Goal: Communication & Community: Answer question/provide support

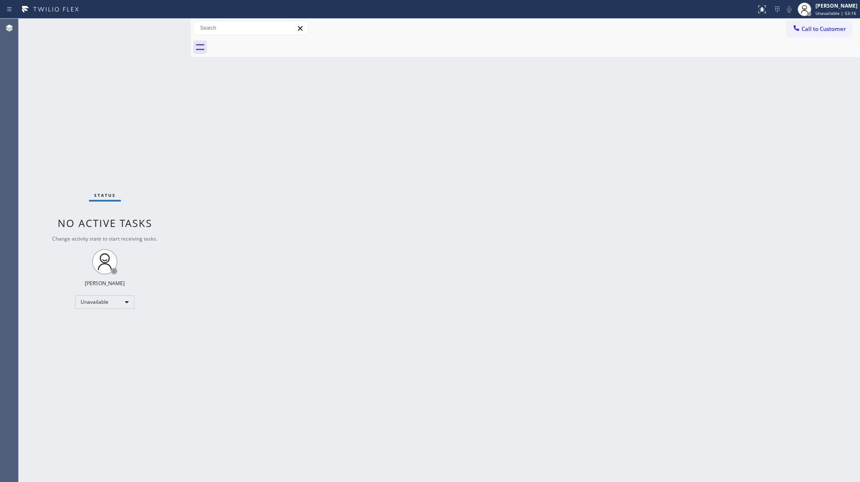
drag, startPoint x: 638, startPoint y: 26, endPoint x: 572, endPoint y: 103, distance: 101.0
click at [638, 28] on div "Call to Customer Outbound call Location LG Repairs [GEOGRAPHIC_DATA] Your calle…" at bounding box center [525, 28] width 669 height 15
click at [847, 248] on div "Back to Dashboard Change Sender ID Customers Technicians Select a contact Outbo…" at bounding box center [525, 250] width 669 height 463
click at [806, 30] on button "Call to Customer" at bounding box center [818, 29] width 65 height 16
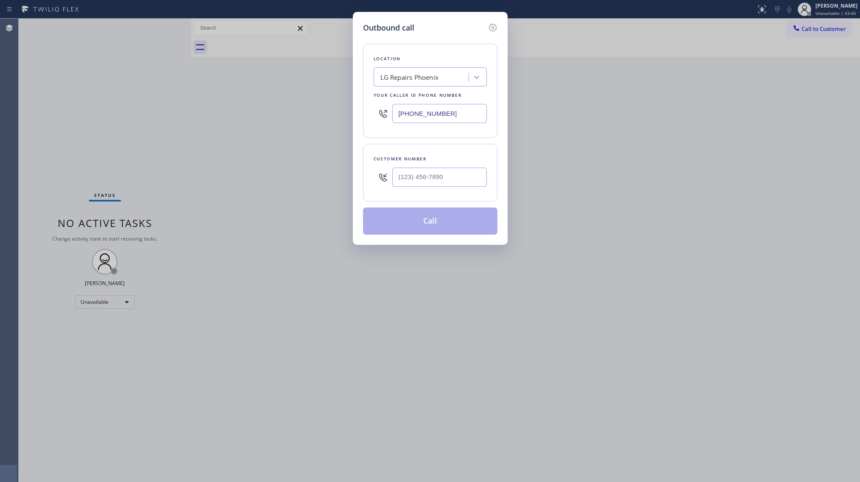
drag, startPoint x: 458, startPoint y: 120, endPoint x: 382, endPoint y: 116, distance: 76.4
click at [382, 118] on div "[PHONE_NUMBER]" at bounding box center [430, 114] width 113 height 28
paste input "26) 467-5038"
drag, startPoint x: 431, startPoint y: 115, endPoint x: 353, endPoint y: 115, distance: 78.0
click at [353, 115] on div "Outbound call Location Marvel Electricians [GEOGRAPHIC_DATA] Your caller id pho…" at bounding box center [430, 128] width 155 height 233
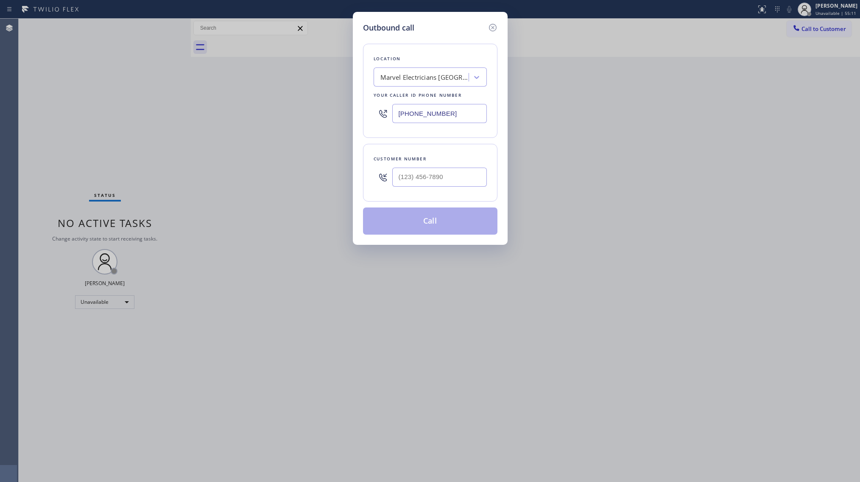
paste input "714) 942-5816"
type input "[PHONE_NUMBER]"
click at [472, 177] on input "(___) ___-____" at bounding box center [439, 176] width 95 height 19
paste input "949) 466-2311"
type input "[PHONE_NUMBER]"
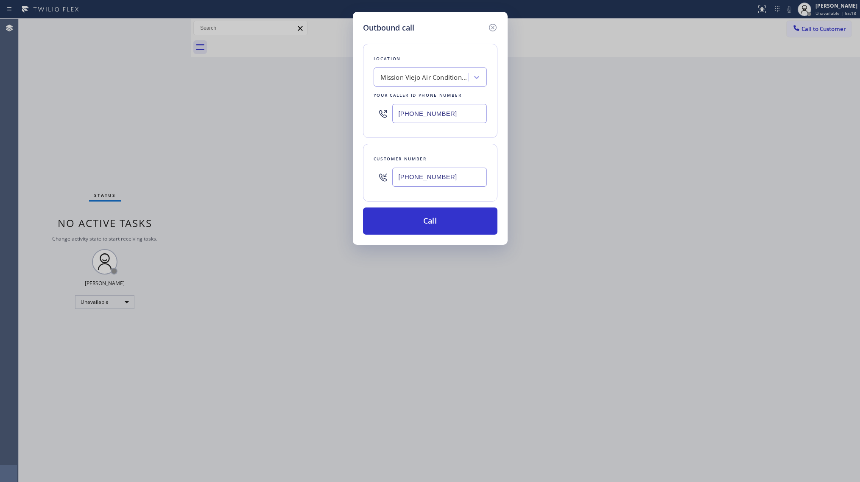
drag, startPoint x: 455, startPoint y: 217, endPoint x: 555, endPoint y: 176, distance: 108.1
click at [455, 218] on button "Call" at bounding box center [430, 220] width 134 height 27
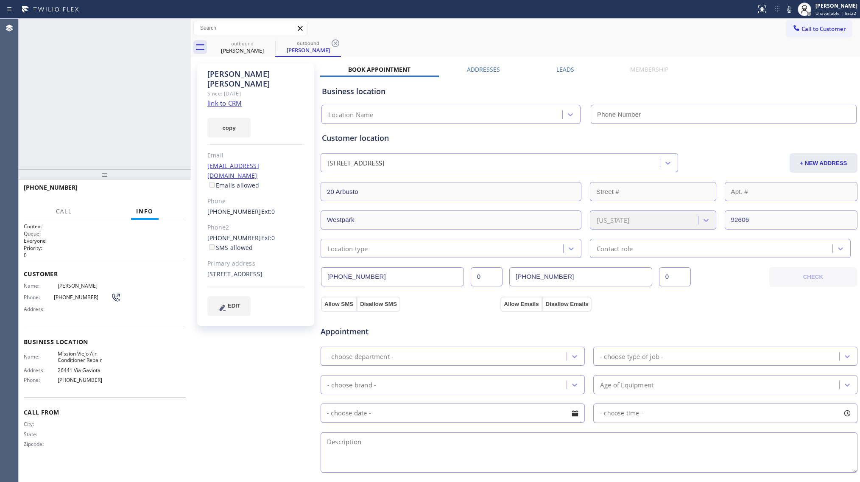
type input "[PHONE_NUMBER]"
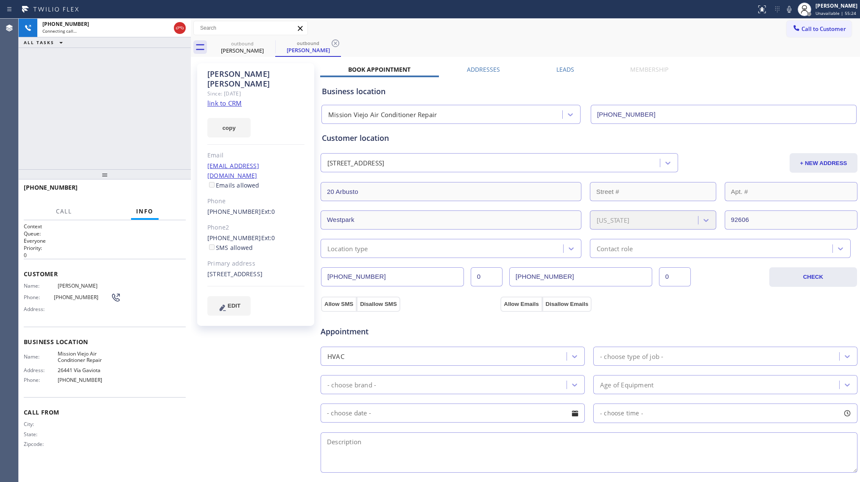
click at [462, 53] on div "outbound [PERSON_NAME] outbound [PERSON_NAME]" at bounding box center [534, 47] width 650 height 19
drag, startPoint x: 335, startPoint y: 43, endPoint x: 347, endPoint y: 41, distance: 12.0
click at [336, 43] on icon at bounding box center [335, 43] width 10 height 10
click at [356, 39] on div "outbound [PERSON_NAME]" at bounding box center [534, 47] width 650 height 19
drag, startPoint x: 229, startPoint y: 117, endPoint x: 234, endPoint y: 117, distance: 4.7
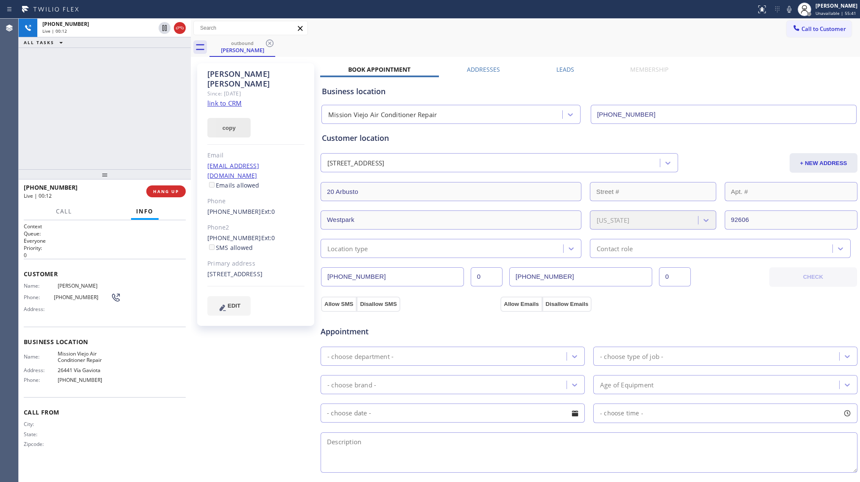
click at [229, 118] on button "copy" at bounding box center [228, 128] width 43 height 20
click at [279, 269] on div "[STREET_ADDRESS]" at bounding box center [255, 274] width 97 height 10
copy div "[STREET_ADDRESS]"
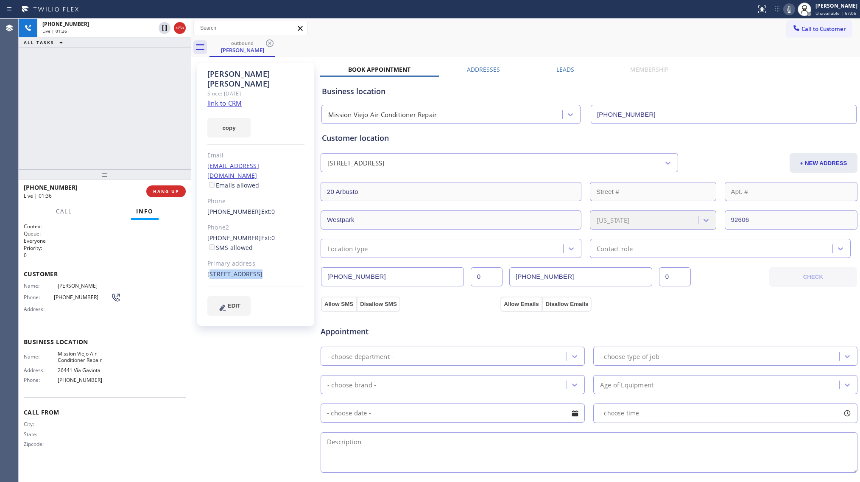
click at [787, 6] on icon at bounding box center [789, 9] width 10 height 10
drag, startPoint x: 223, startPoint y: 101, endPoint x: 232, endPoint y: 114, distance: 16.0
click at [226, 108] on div "copy" at bounding box center [255, 122] width 97 height 29
click at [232, 119] on button "copy" at bounding box center [228, 128] width 43 height 20
click at [789, 9] on icon at bounding box center [789, 9] width 10 height 10
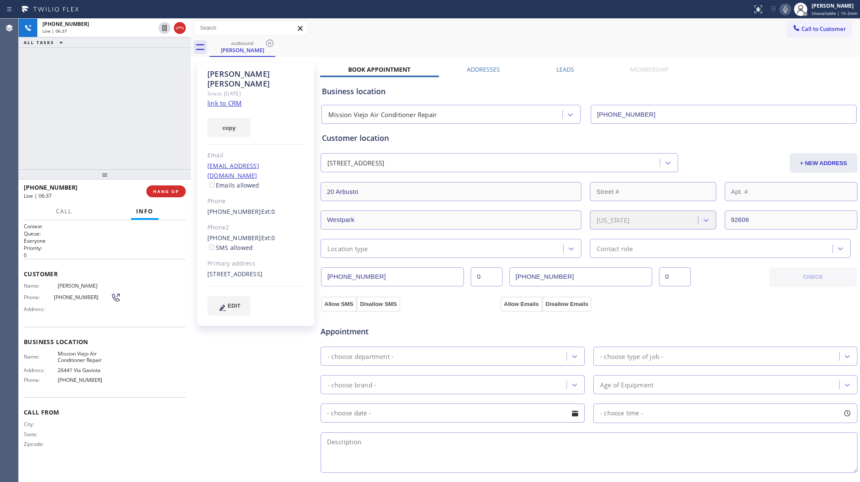
drag, startPoint x: 481, startPoint y: 26, endPoint x: 468, endPoint y: 34, distance: 14.7
click at [480, 26] on div "Call to Customer Outbound call Location [GEOGRAPHIC_DATA] Air Conditioner Repai…" at bounding box center [525, 28] width 669 height 15
click at [260, 269] on div "[STREET_ADDRESS]" at bounding box center [255, 274] width 97 height 10
click at [259, 269] on div "[STREET_ADDRESS]" at bounding box center [255, 274] width 97 height 10
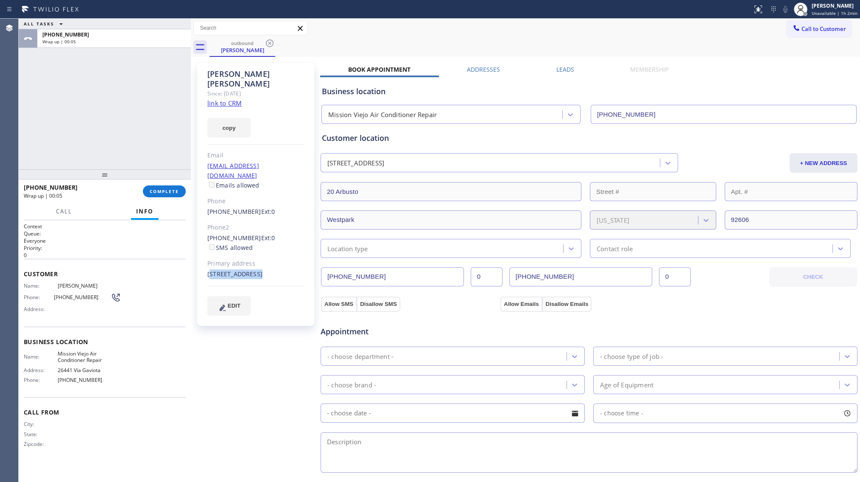
click at [259, 269] on div "[STREET_ADDRESS]" at bounding box center [255, 274] width 97 height 10
copy div "[STREET_ADDRESS]"
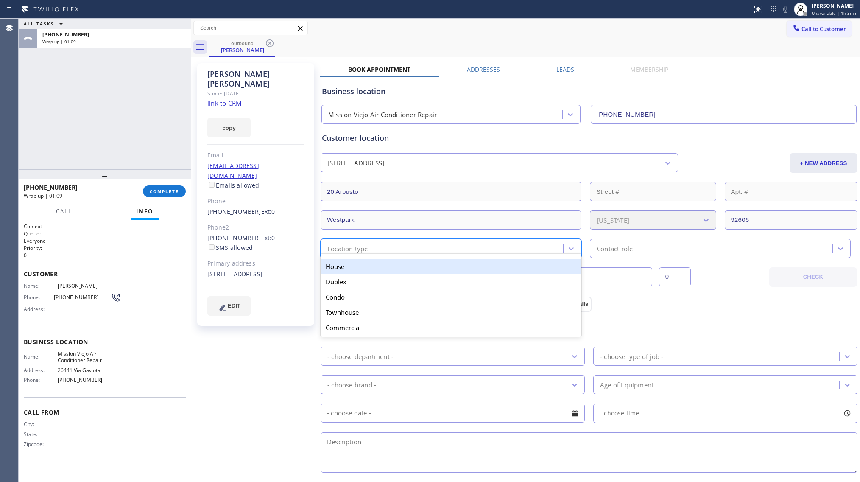
click at [382, 253] on div "Location type" at bounding box center [443, 248] width 240 height 15
click at [351, 267] on div "House" at bounding box center [451, 266] width 261 height 15
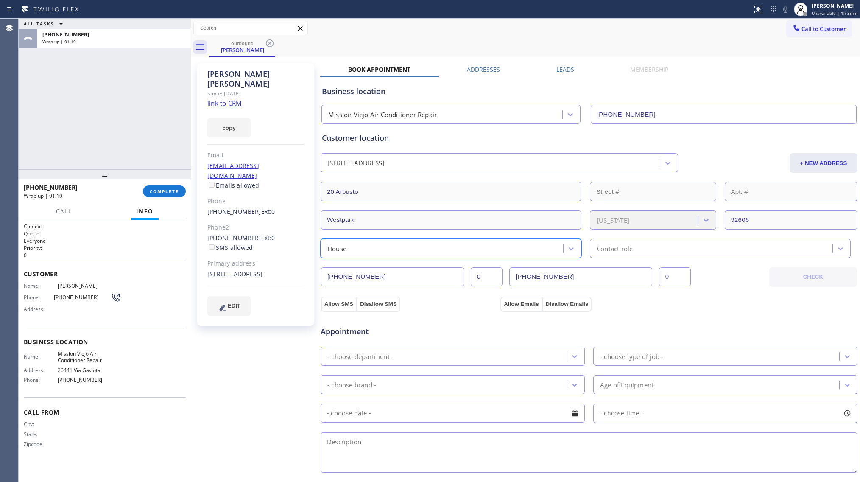
click at [592, 249] on div "Contact role" at bounding box center [712, 248] width 240 height 15
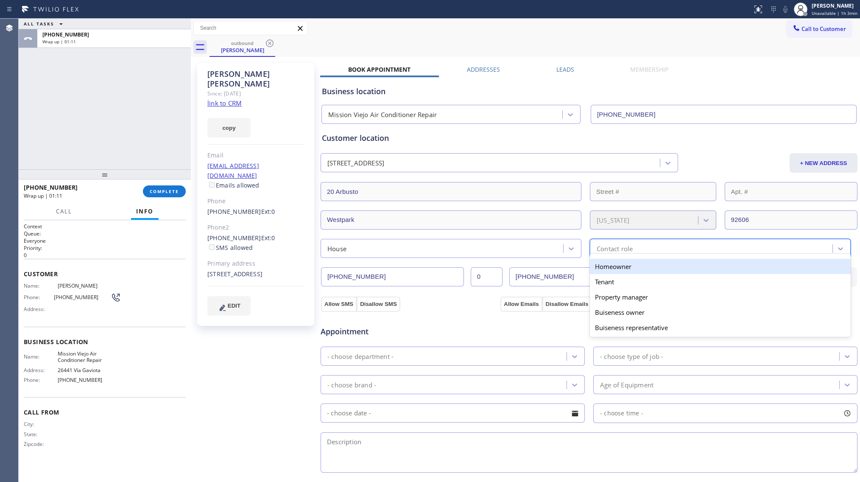
click at [599, 265] on div "Homeowner" at bounding box center [720, 266] width 261 height 15
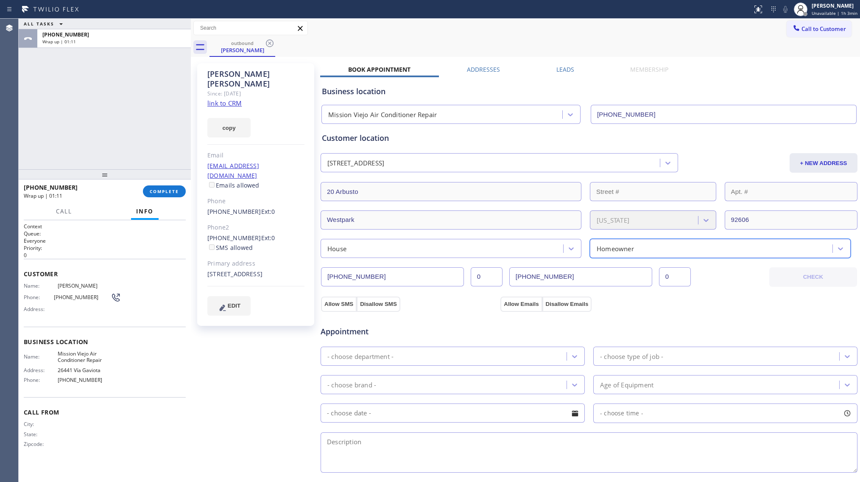
drag, startPoint x: 333, startPoint y: 314, endPoint x: 340, endPoint y: 301, distance: 14.8
click at [333, 314] on div "Appointment - choose department - - choose type of job - - choose brand - Age o…" at bounding box center [589, 392] width 538 height 163
click at [340, 301] on button "Allow SMS" at bounding box center [339, 303] width 36 height 15
click at [514, 299] on button "Allow Emails" at bounding box center [521, 303] width 42 height 15
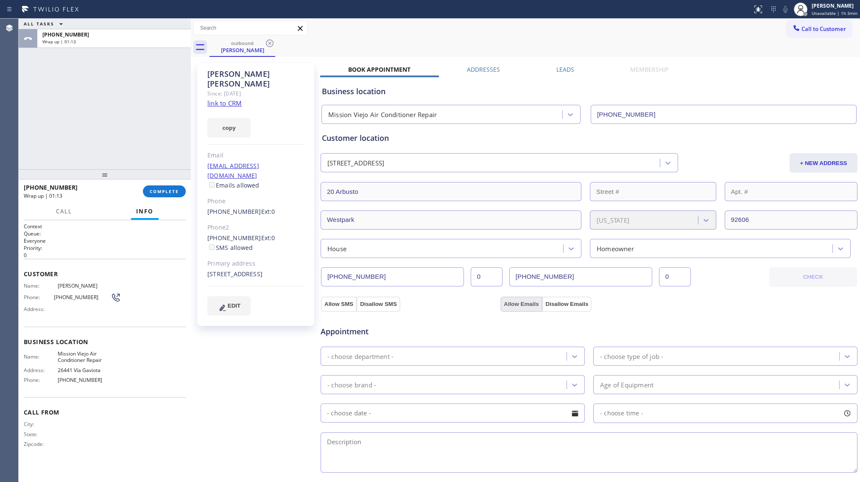
click at [514, 299] on button "Allow Emails" at bounding box center [521, 303] width 42 height 15
checkbox input "true"
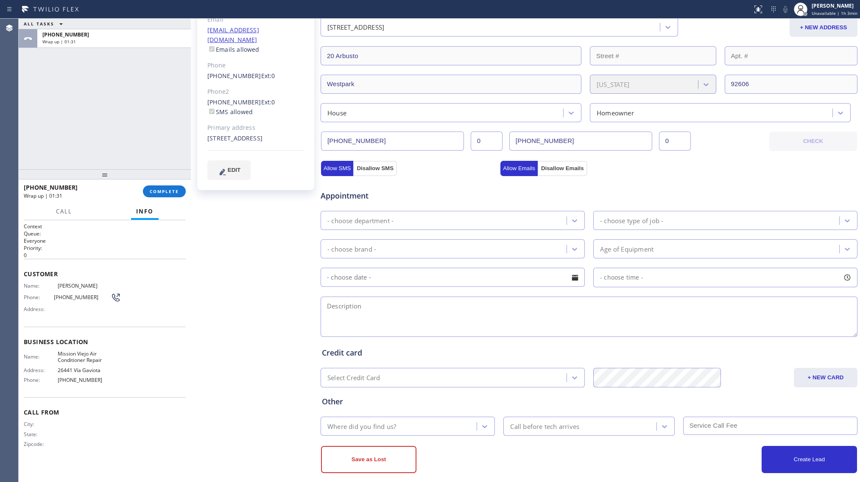
scroll to position [148, 0]
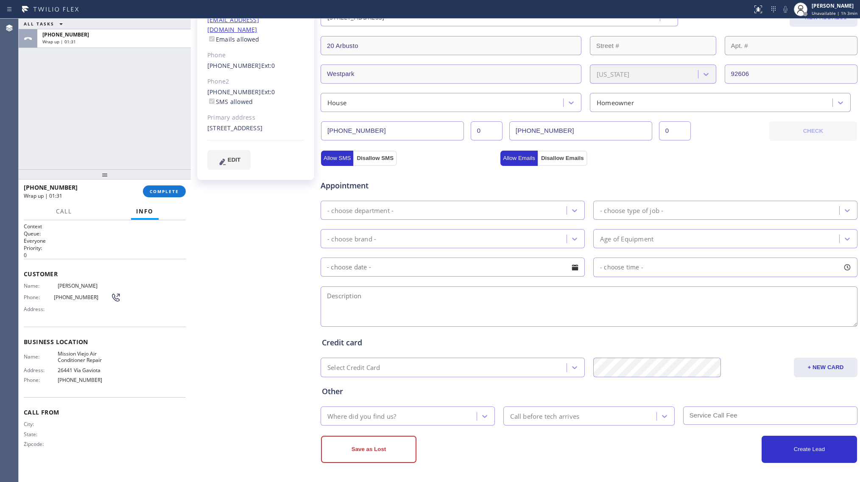
click at [379, 215] on div "- choose department -" at bounding box center [444, 210] width 243 height 15
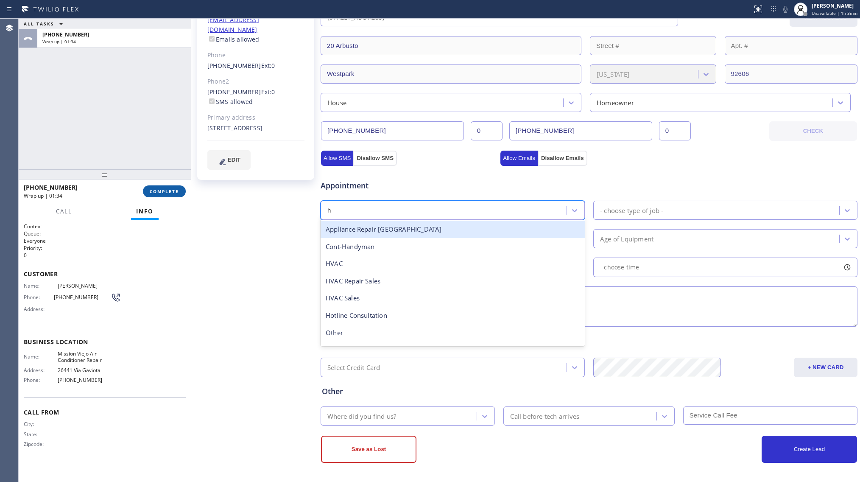
type input "h"
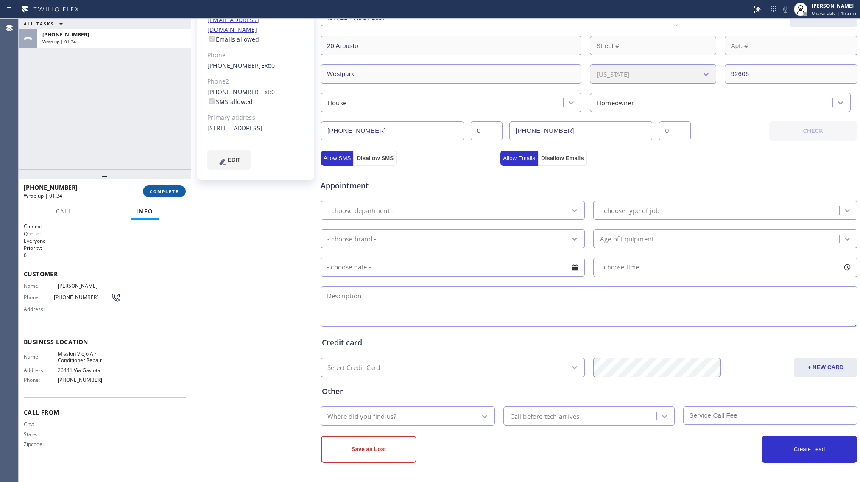
click at [174, 187] on button "COMPLETE" at bounding box center [164, 191] width 43 height 12
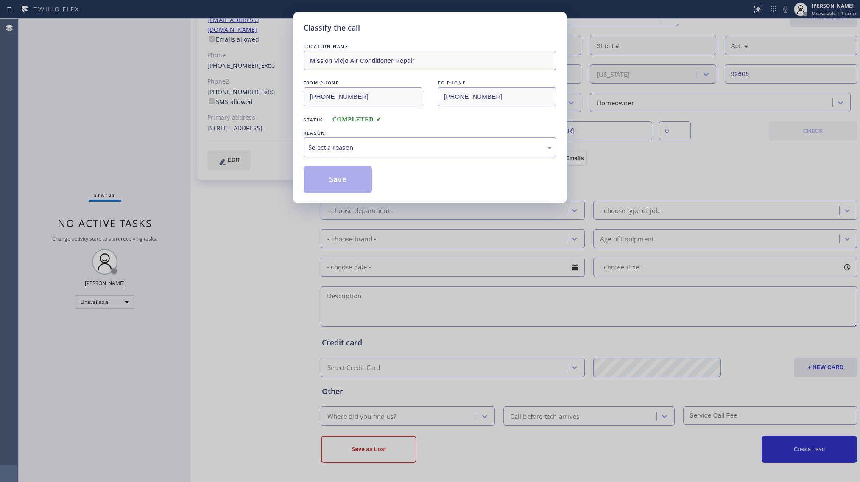
click at [324, 148] on div "Select a reason" at bounding box center [429, 147] width 243 height 10
click at [339, 176] on button "Save" at bounding box center [338, 179] width 68 height 27
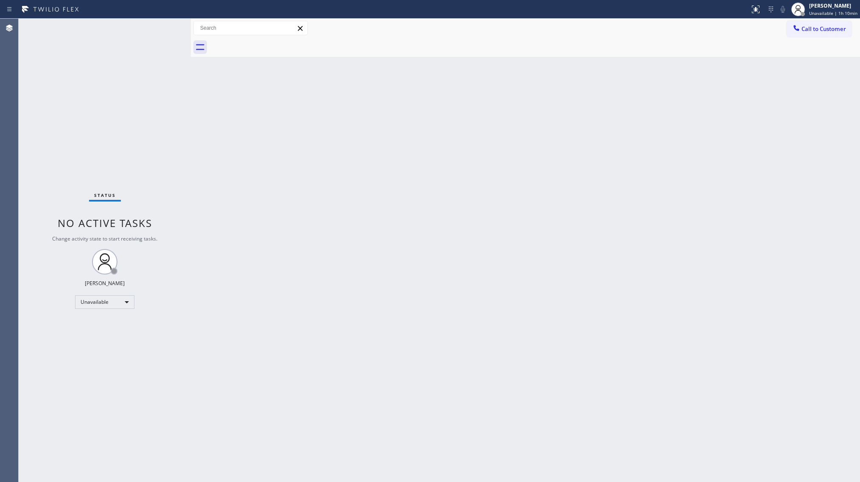
drag, startPoint x: 818, startPoint y: 29, endPoint x: 582, endPoint y: 92, distance: 244.3
click at [818, 29] on span "Call to Customer" at bounding box center [823, 29] width 45 height 8
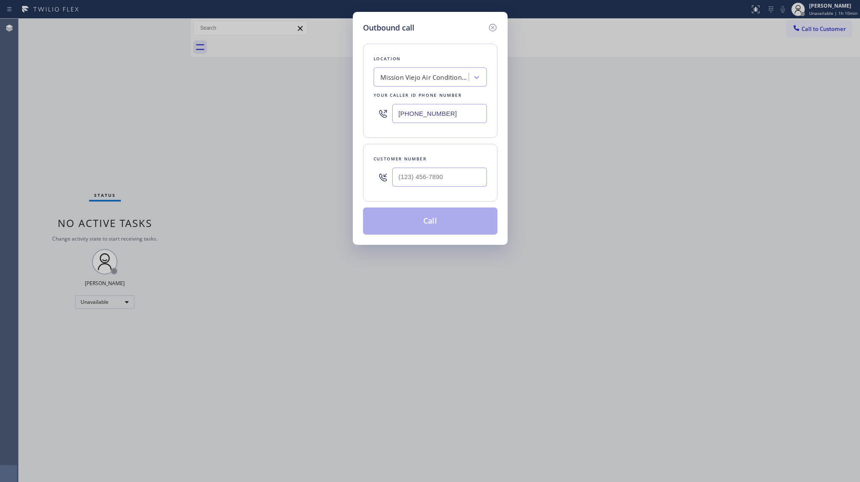
drag, startPoint x: 453, startPoint y: 120, endPoint x: 375, endPoint y: 115, distance: 78.2
click at [370, 125] on div "Location [GEOGRAPHIC_DATA] Air Conditioner Repair Your caller id phone number […" at bounding box center [430, 91] width 134 height 94
paste input "08) 554-7878"
type input "[PHONE_NUMBER]"
click at [416, 174] on input "(___) ___-____" at bounding box center [439, 176] width 95 height 19
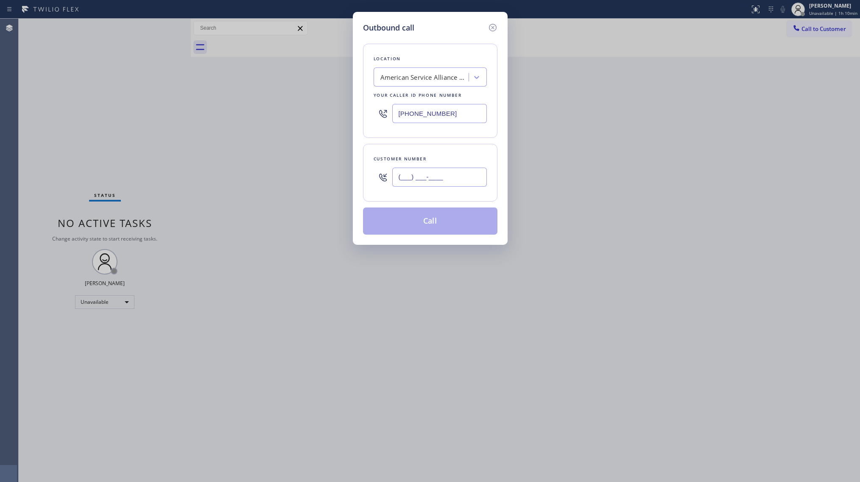
paste input "815) 529-4814"
type input "[PHONE_NUMBER]"
click at [438, 220] on button "Call" at bounding box center [430, 220] width 134 height 27
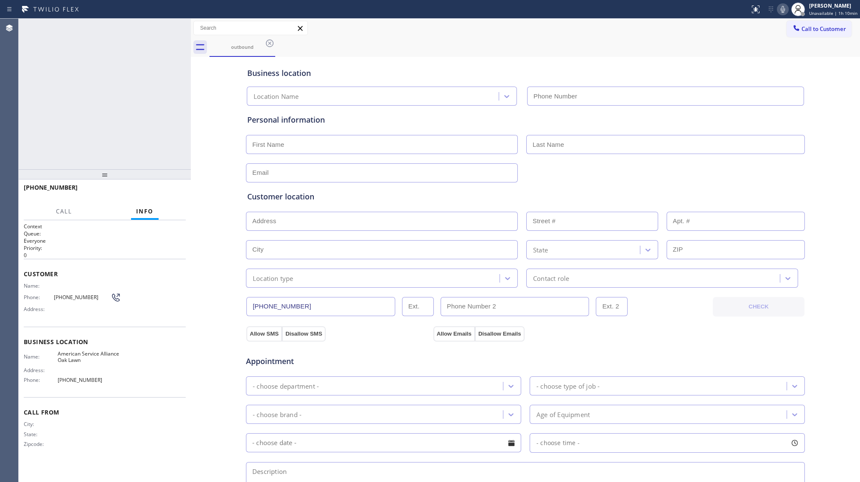
type input "[PHONE_NUMBER]"
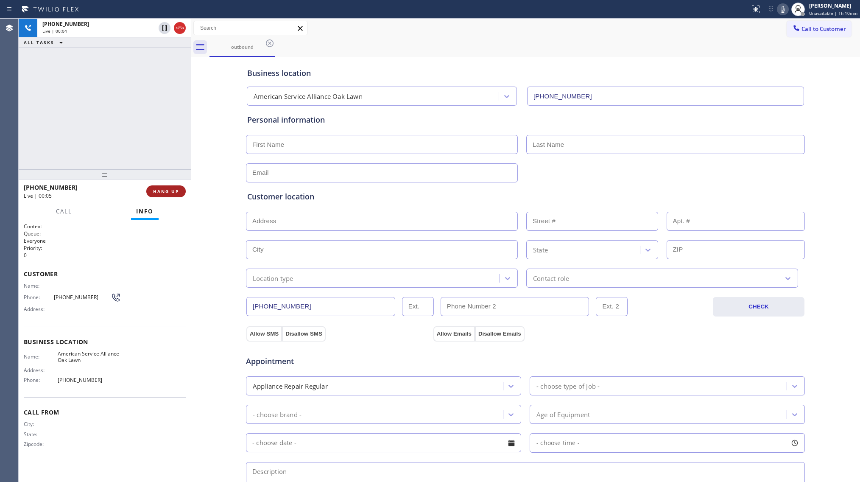
click at [182, 191] on button "HANG UP" at bounding box center [165, 191] width 39 height 12
click at [181, 190] on button "HANG UP" at bounding box center [165, 191] width 39 height 12
click at [181, 189] on button "HANG UP" at bounding box center [165, 191] width 39 height 12
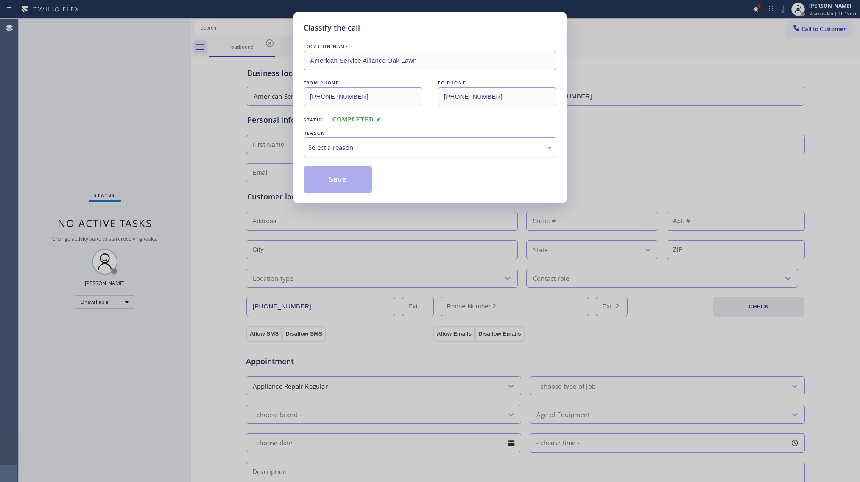
click at [356, 153] on div "Select a reason" at bounding box center [430, 147] width 253 height 20
click at [333, 182] on button "Save" at bounding box center [338, 179] width 68 height 27
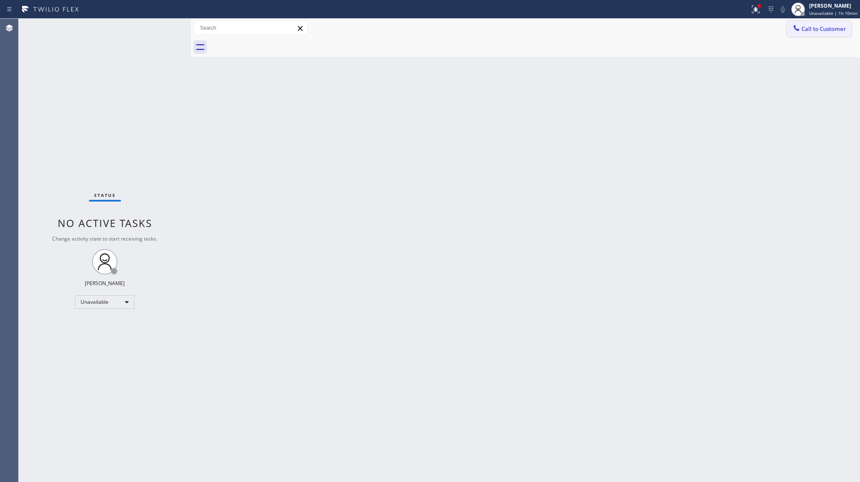
click at [828, 26] on span "Call to Customer" at bounding box center [823, 29] width 45 height 8
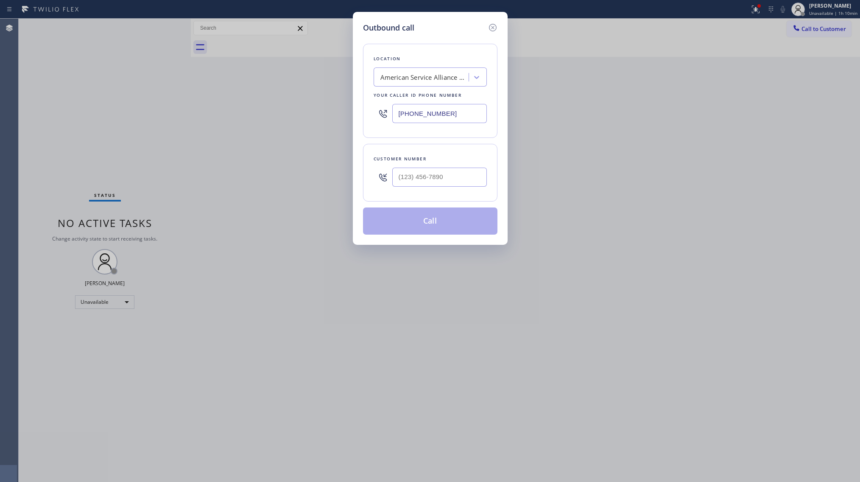
drag, startPoint x: 452, startPoint y: 114, endPoint x: 381, endPoint y: 115, distance: 70.8
click at [381, 115] on div "[PHONE_NUMBER]" at bounding box center [430, 114] width 113 height 28
paste input "628) 215-464"
type input "[PHONE_NUMBER]"
click at [454, 184] on input "(___) ___-____" at bounding box center [439, 176] width 95 height 19
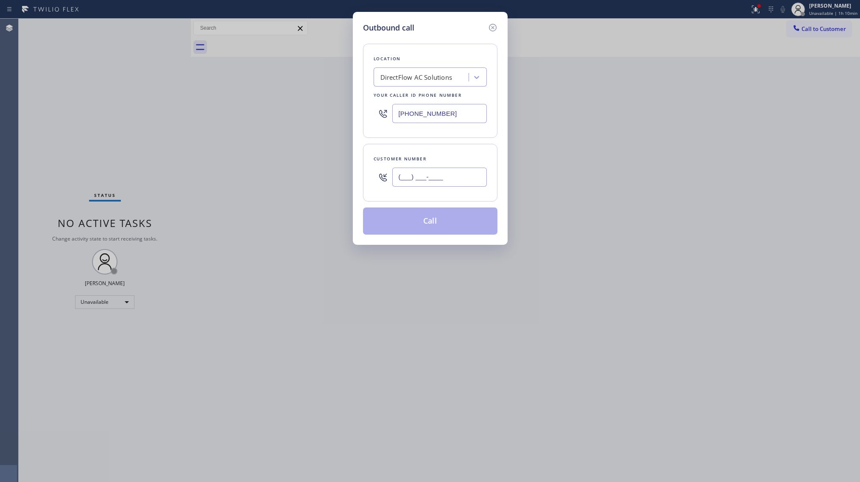
paste input "434) 249-5851"
type input "[PHONE_NUMBER]"
click at [432, 224] on button "Call" at bounding box center [430, 220] width 134 height 27
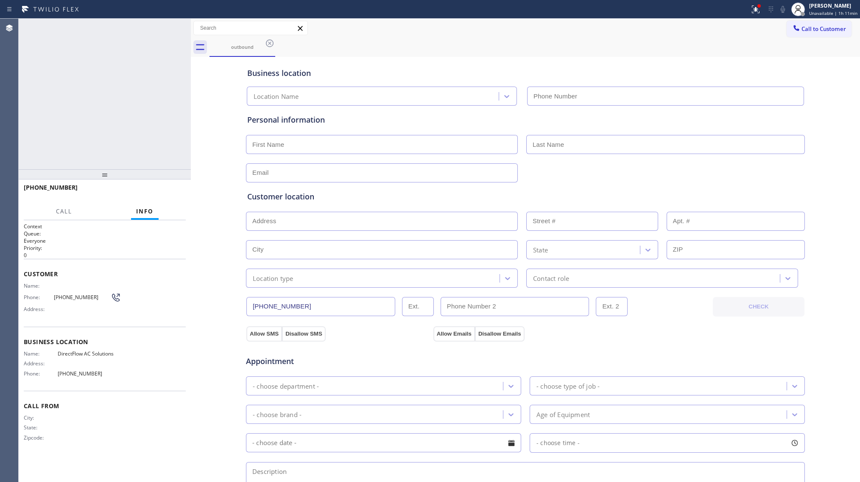
type input "[PHONE_NUMBER]"
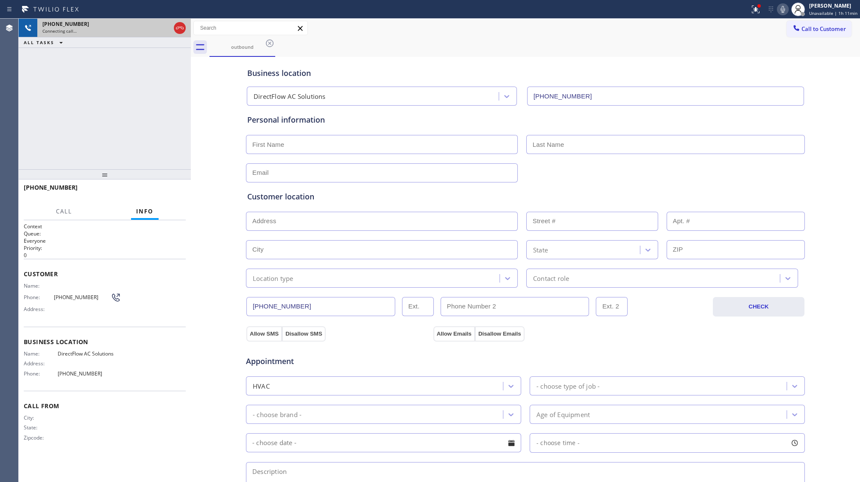
click at [176, 27] on icon at bounding box center [180, 28] width 10 height 10
click at [271, 41] on icon at bounding box center [270, 43] width 10 height 10
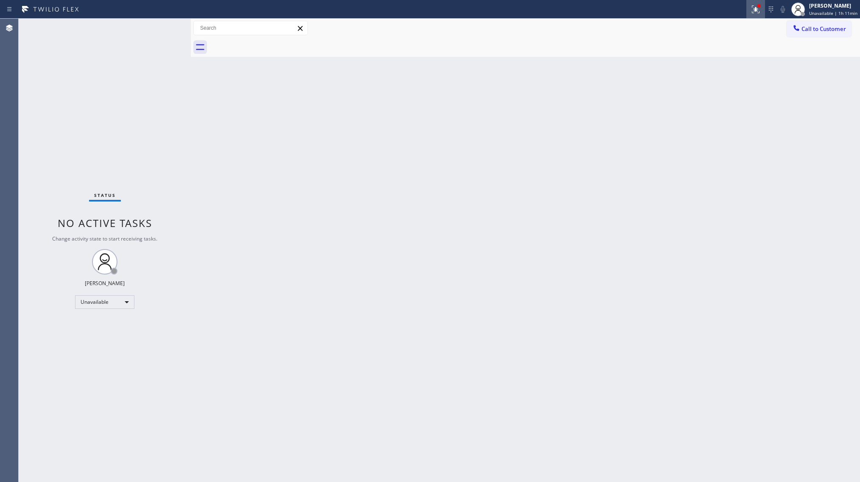
click at [760, 9] on icon at bounding box center [755, 9] width 10 height 10
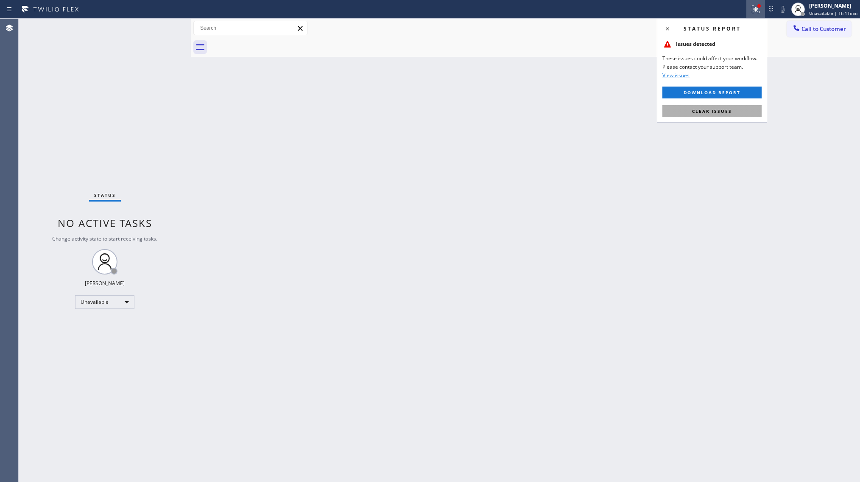
click at [730, 114] on button "Clear issues" at bounding box center [711, 111] width 99 height 12
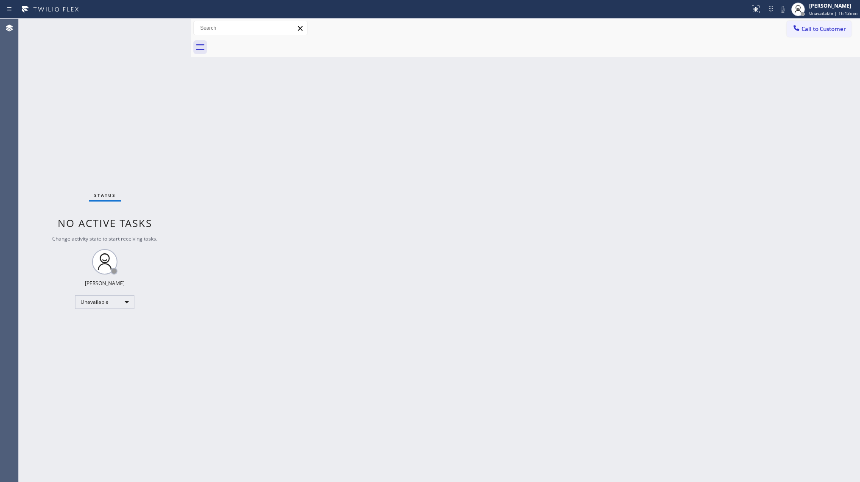
drag, startPoint x: 805, startPoint y: 27, endPoint x: 748, endPoint y: 40, distance: 57.8
click at [806, 27] on span "Call to Customer" at bounding box center [823, 29] width 45 height 8
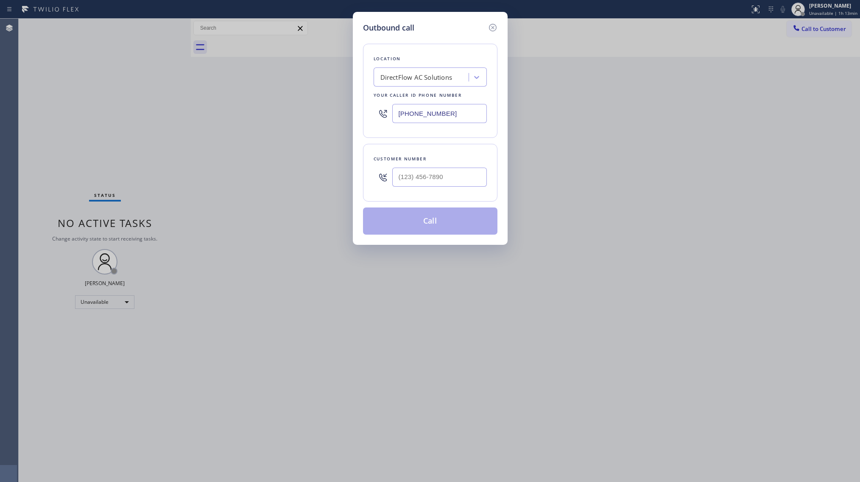
drag, startPoint x: 450, startPoint y: 112, endPoint x: 343, endPoint y: 114, distance: 106.8
click at [343, 114] on div "Outbound call Location DirectFlow AC Solutions Your caller id phone number [PHO…" at bounding box center [430, 241] width 860 height 482
paste input "805) 618-1565"
type input "[PHONE_NUMBER]"
click at [484, 173] on input "(___) ___-____" at bounding box center [439, 176] width 95 height 19
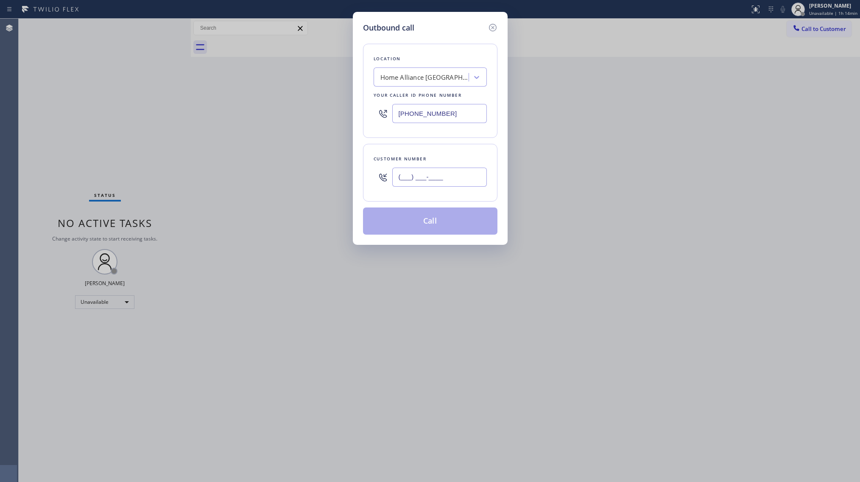
paste input "714) 598-1386"
type input "[PHONE_NUMBER]"
click at [426, 226] on button "Call" at bounding box center [430, 220] width 134 height 27
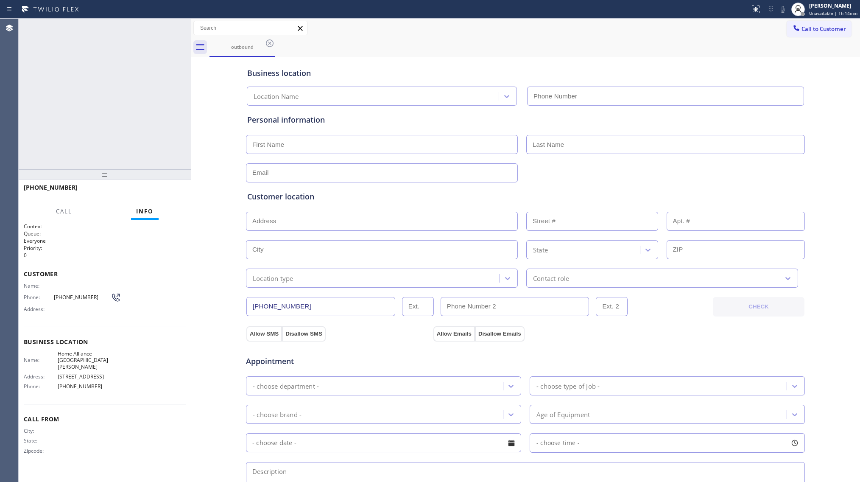
type input "[PHONE_NUMBER]"
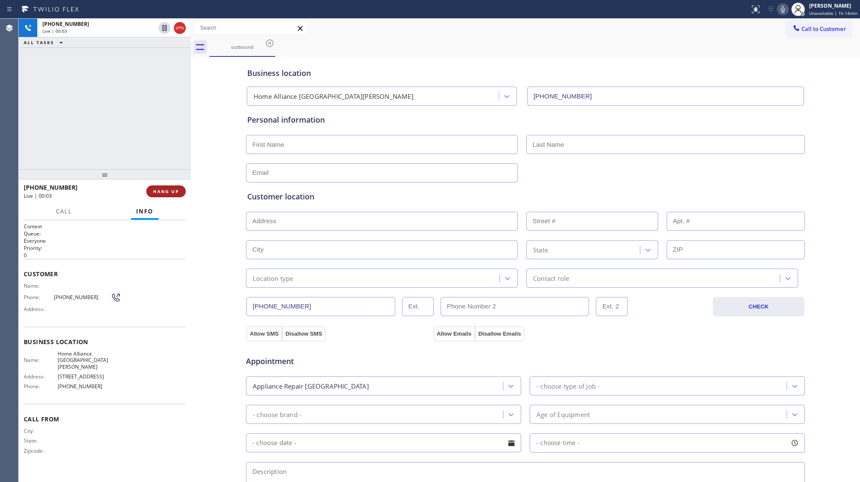
click at [170, 190] on span "HANG UP" at bounding box center [166, 191] width 26 height 6
click at [168, 190] on span "HANG UP" at bounding box center [166, 191] width 26 height 6
click at [169, 190] on span "COMPLETE" at bounding box center [164, 191] width 29 height 6
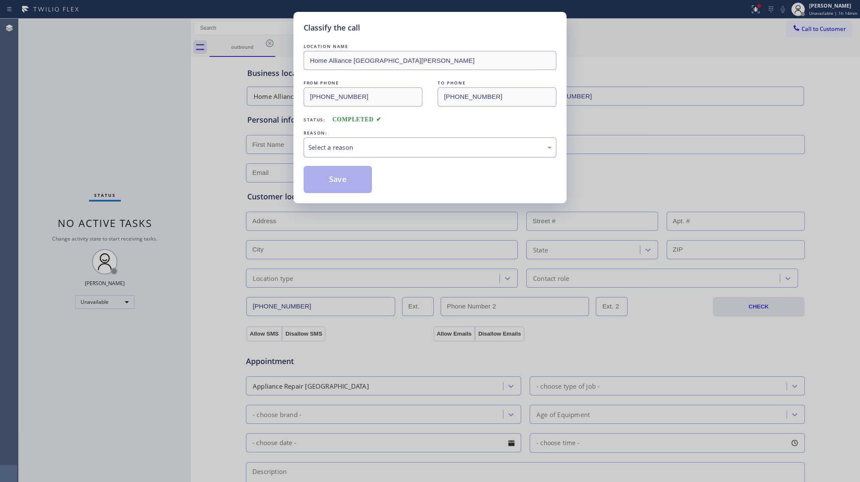
drag, startPoint x: 334, startPoint y: 141, endPoint x: 336, endPoint y: 155, distance: 13.7
click at [334, 145] on div "Select a reason" at bounding box center [430, 147] width 253 height 20
click at [338, 177] on button "Save" at bounding box center [338, 179] width 68 height 27
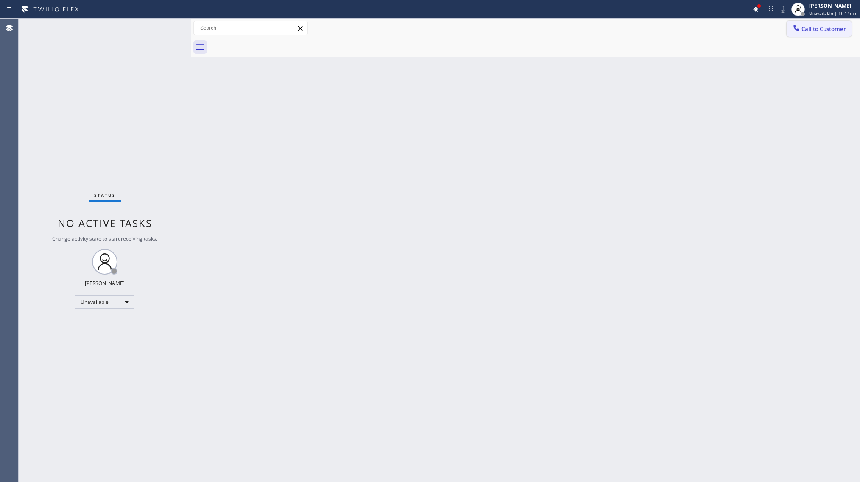
click at [817, 29] on span "Call to Customer" at bounding box center [823, 29] width 45 height 8
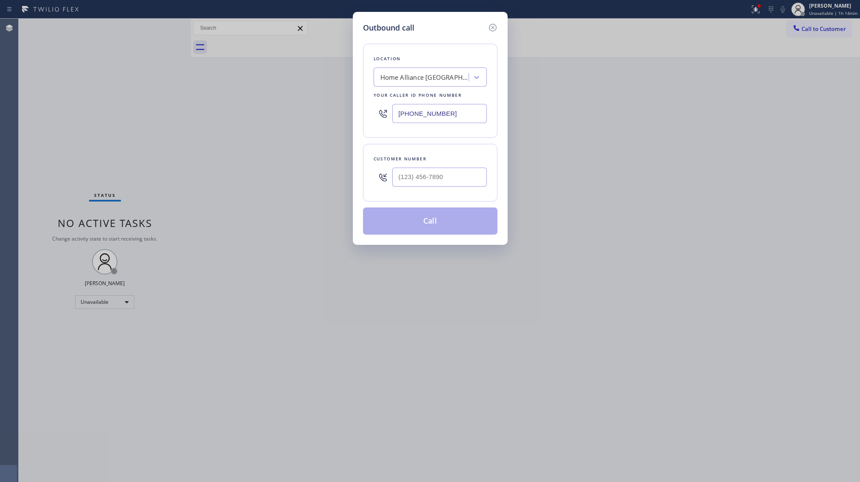
drag, startPoint x: 451, startPoint y: 114, endPoint x: 320, endPoint y: 112, distance: 131.4
click at [321, 112] on div "Outbound call Location Home Alliance [GEOGRAPHIC_DATA][PERSON_NAME] Your caller…" at bounding box center [430, 241] width 860 height 482
paste input "707) 504-3963"
type input "[PHONE_NUMBER]"
click at [418, 176] on input "(___) ___-____" at bounding box center [439, 176] width 95 height 19
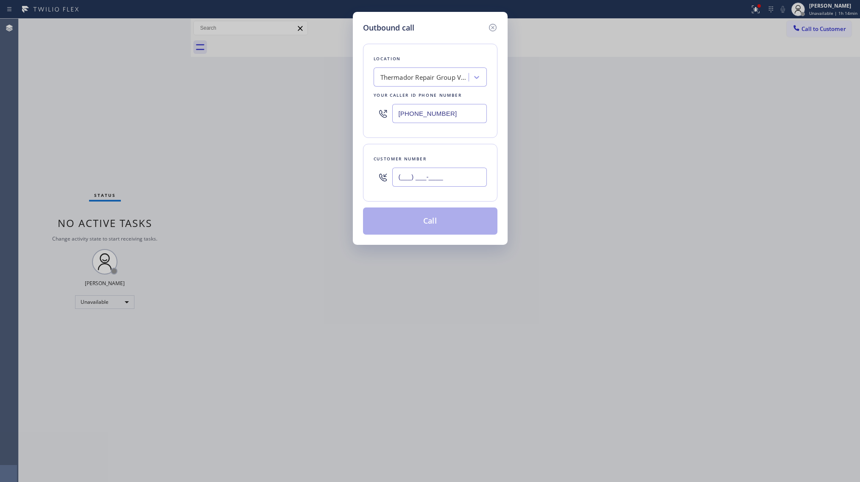
paste input "510) 415-8021"
type input "[PHONE_NUMBER]"
click at [440, 226] on button "Call" at bounding box center [430, 220] width 134 height 27
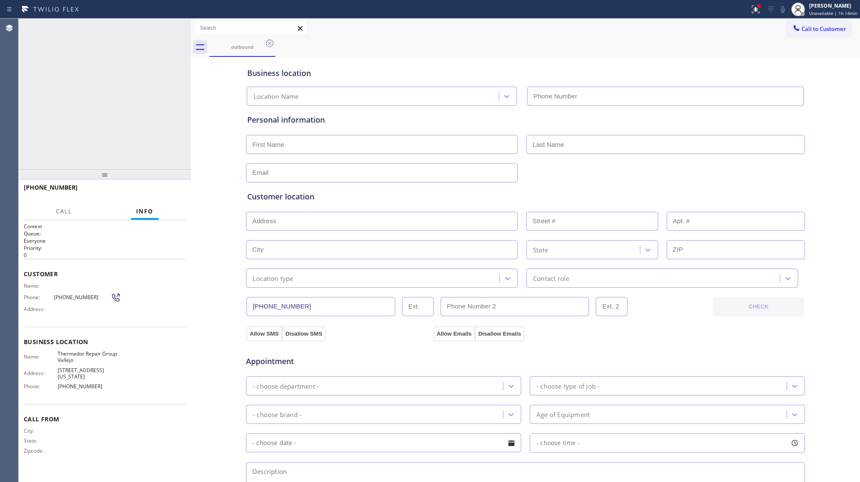
type input "[PHONE_NUMBER]"
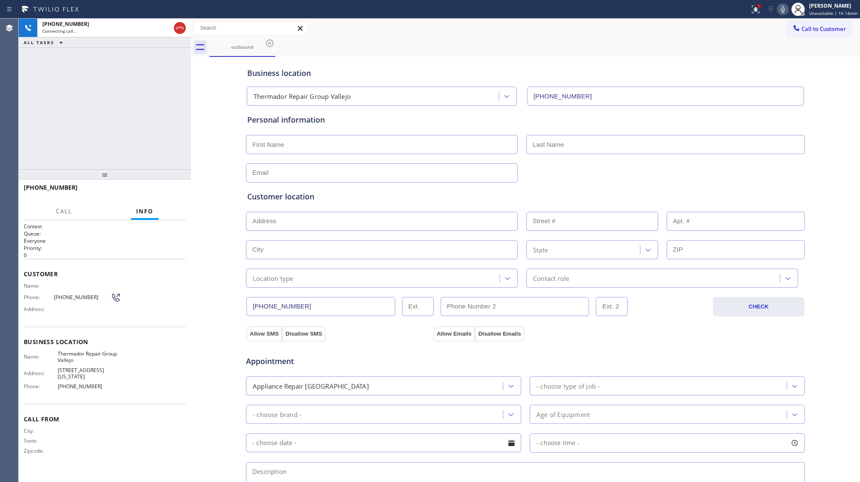
click at [375, 49] on div "outbound" at bounding box center [534, 47] width 650 height 19
click at [177, 28] on icon at bounding box center [180, 28] width 10 height 10
drag, startPoint x: 262, startPoint y: 50, endPoint x: 270, endPoint y: 42, distance: 11.4
click at [263, 48] on div "outbound" at bounding box center [242, 47] width 64 height 6
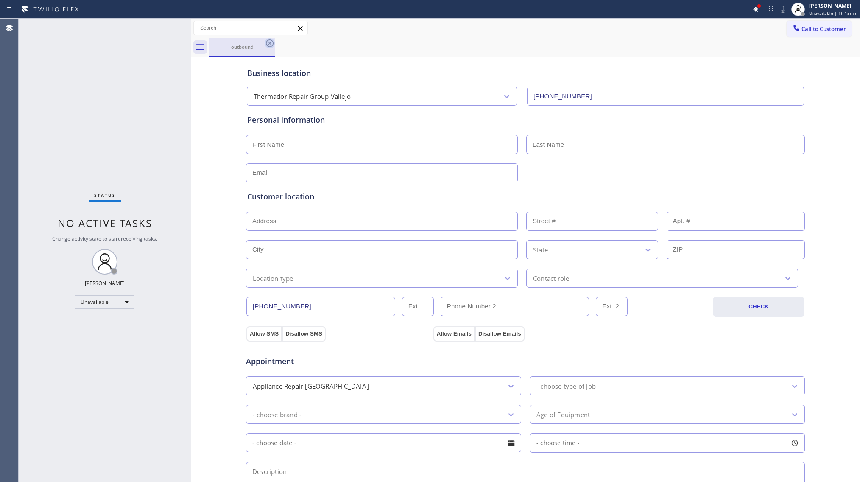
click at [270, 42] on icon at bounding box center [270, 43] width 10 height 10
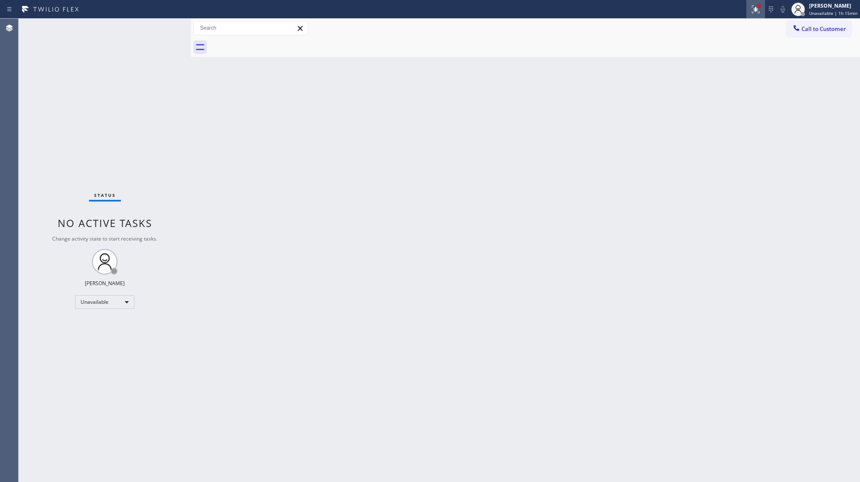
click at [755, 8] on icon at bounding box center [755, 9] width 10 height 10
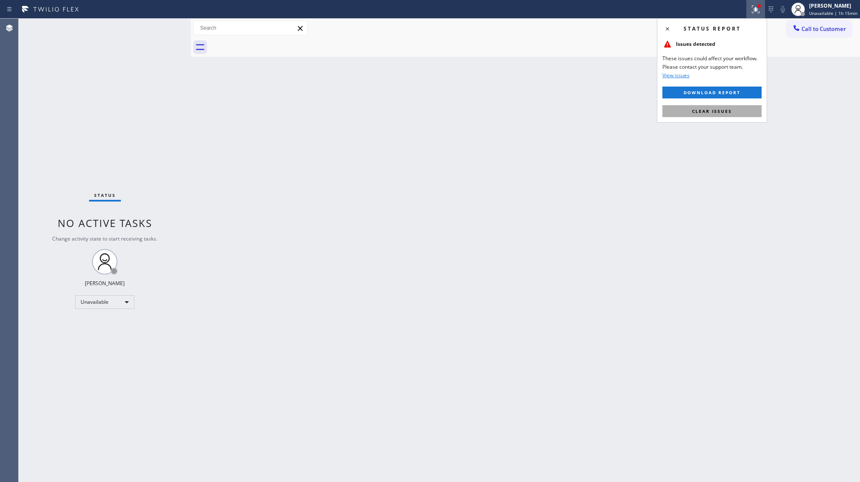
click at [744, 114] on button "Clear issues" at bounding box center [711, 111] width 99 height 12
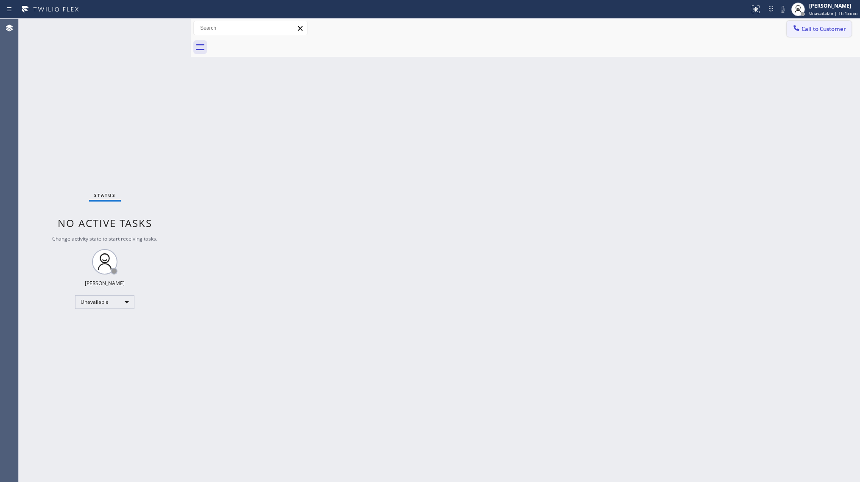
drag, startPoint x: 811, startPoint y: 19, endPoint x: 812, endPoint y: 24, distance: 4.8
click at [811, 20] on div "Call to Customer Outbound call Location Thermador Repair Group Vallejo Your cal…" at bounding box center [525, 28] width 669 height 19
click at [813, 26] on span "Call to Customer" at bounding box center [823, 29] width 45 height 8
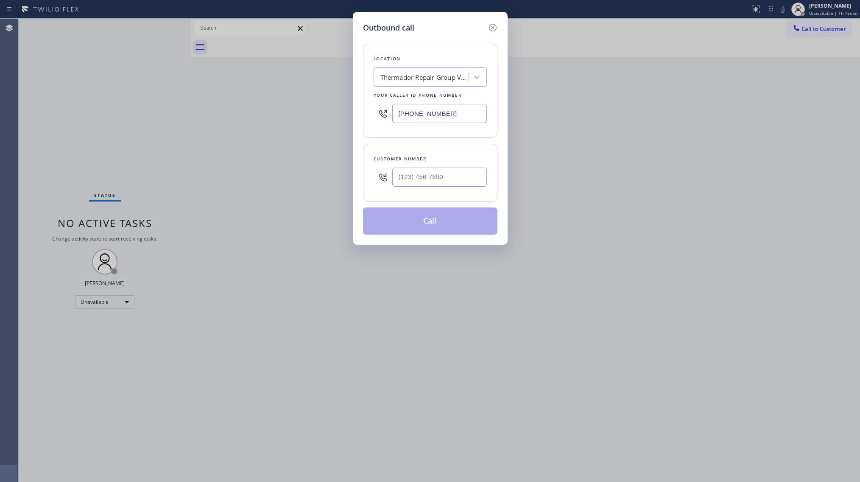
drag, startPoint x: 426, startPoint y: 117, endPoint x: 314, endPoint y: 116, distance: 111.9
click at [314, 116] on div "Outbound call Location Thermador Repair Group Vallejo Your caller id phone numb…" at bounding box center [430, 241] width 860 height 482
paste input "14) 613-074"
type input "[PHONE_NUMBER]"
click at [424, 168] on input "(___) ___-____" at bounding box center [439, 176] width 95 height 19
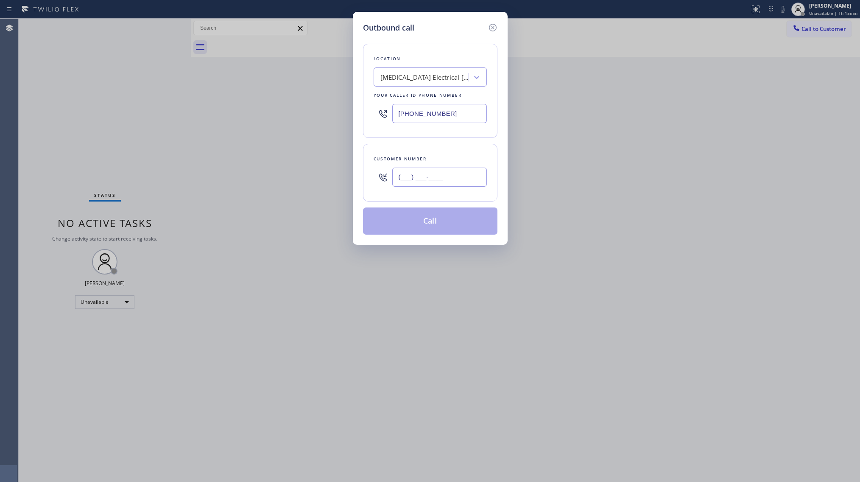
paste input "7144"
click at [428, 184] on input "(___) ___-7144" at bounding box center [439, 176] width 95 height 19
click at [402, 180] on input "(___) ___-7144" at bounding box center [439, 176] width 95 height 19
paste input "714) 406-9731"
type input "[PHONE_NUMBER]"
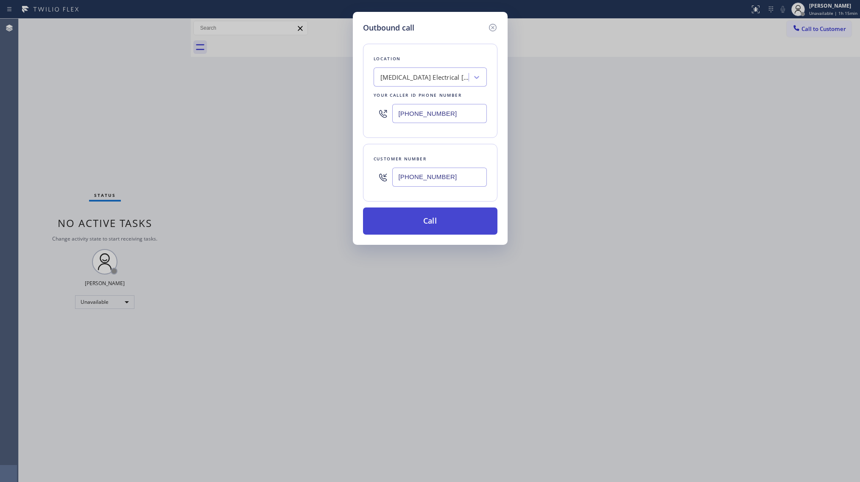
click at [427, 223] on button "Call" at bounding box center [430, 220] width 134 height 27
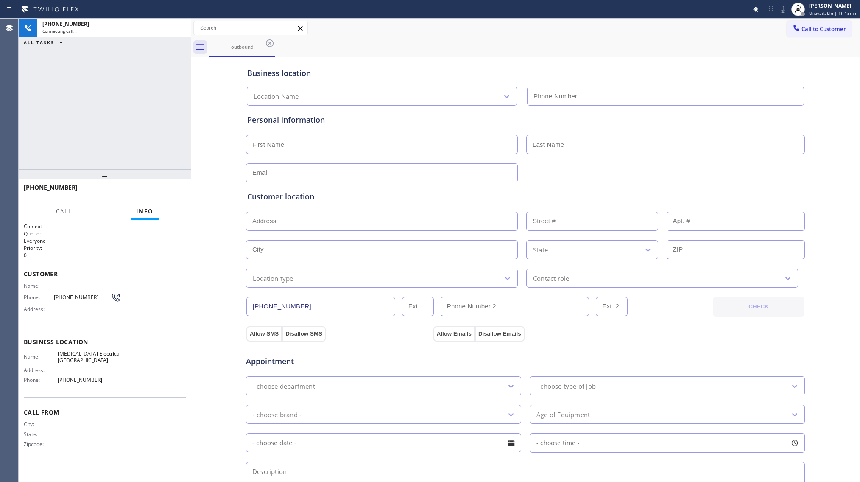
type input "[PHONE_NUMBER]"
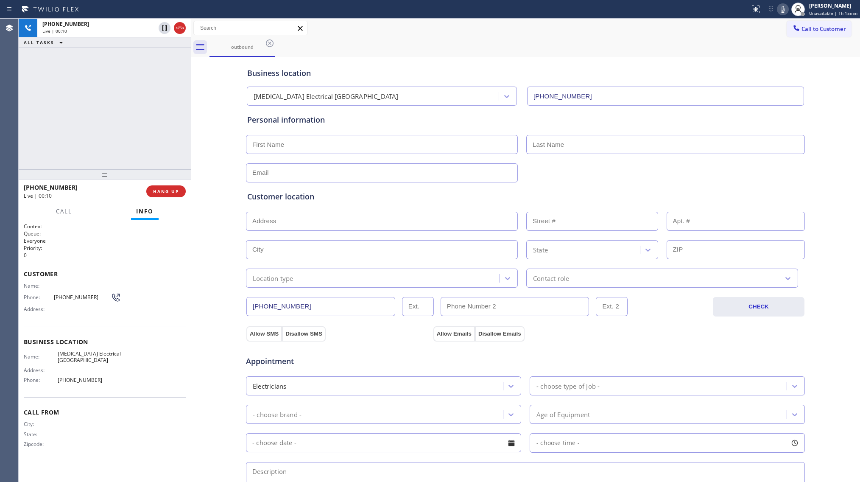
click at [782, 7] on icon at bounding box center [783, 9] width 10 height 10
click at [784, 9] on rect at bounding box center [783, 9] width 6 height 6
click at [720, 43] on div "outbound" at bounding box center [534, 47] width 650 height 19
drag, startPoint x: 176, startPoint y: 28, endPoint x: 178, endPoint y: 32, distance: 5.5
click at [176, 28] on icon at bounding box center [180, 28] width 10 height 10
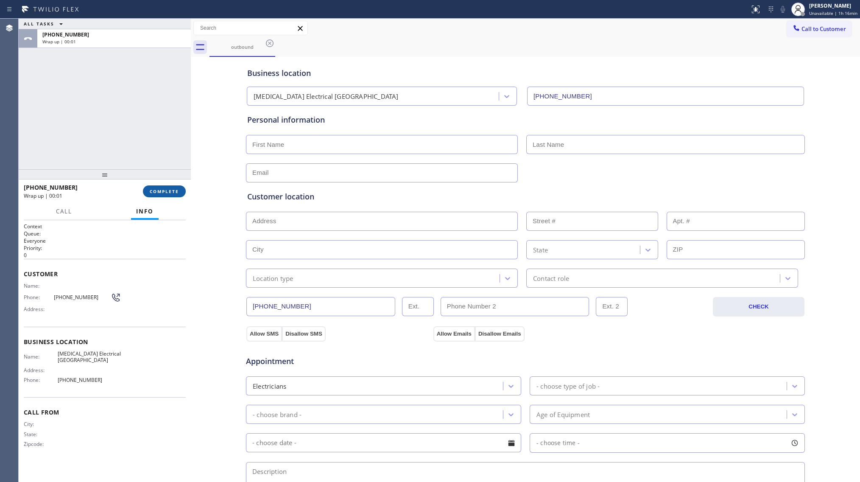
click at [173, 195] on button "COMPLETE" at bounding box center [164, 191] width 43 height 12
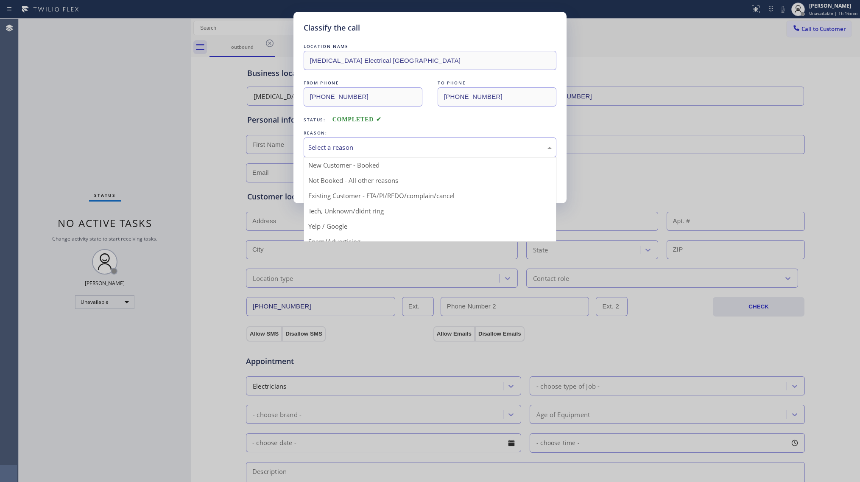
click at [343, 148] on div "Select a reason" at bounding box center [429, 147] width 243 height 10
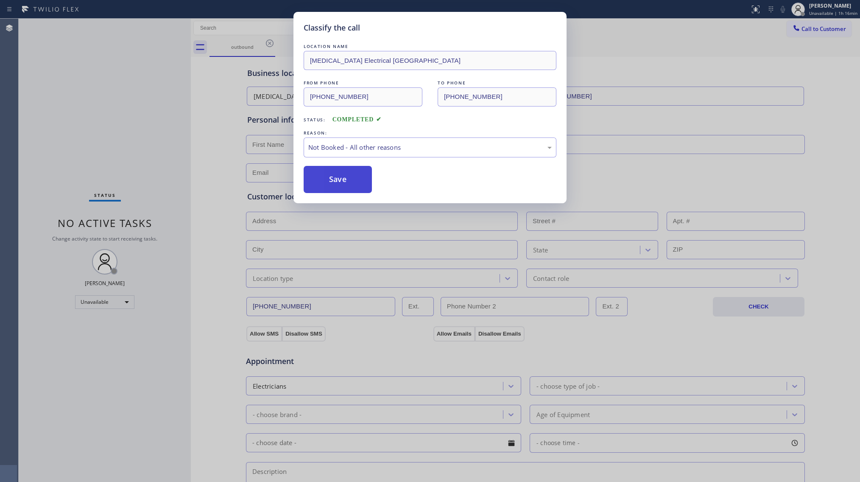
click at [328, 187] on button "Save" at bounding box center [338, 179] width 68 height 27
